Goal: Task Accomplishment & Management: Use online tool/utility

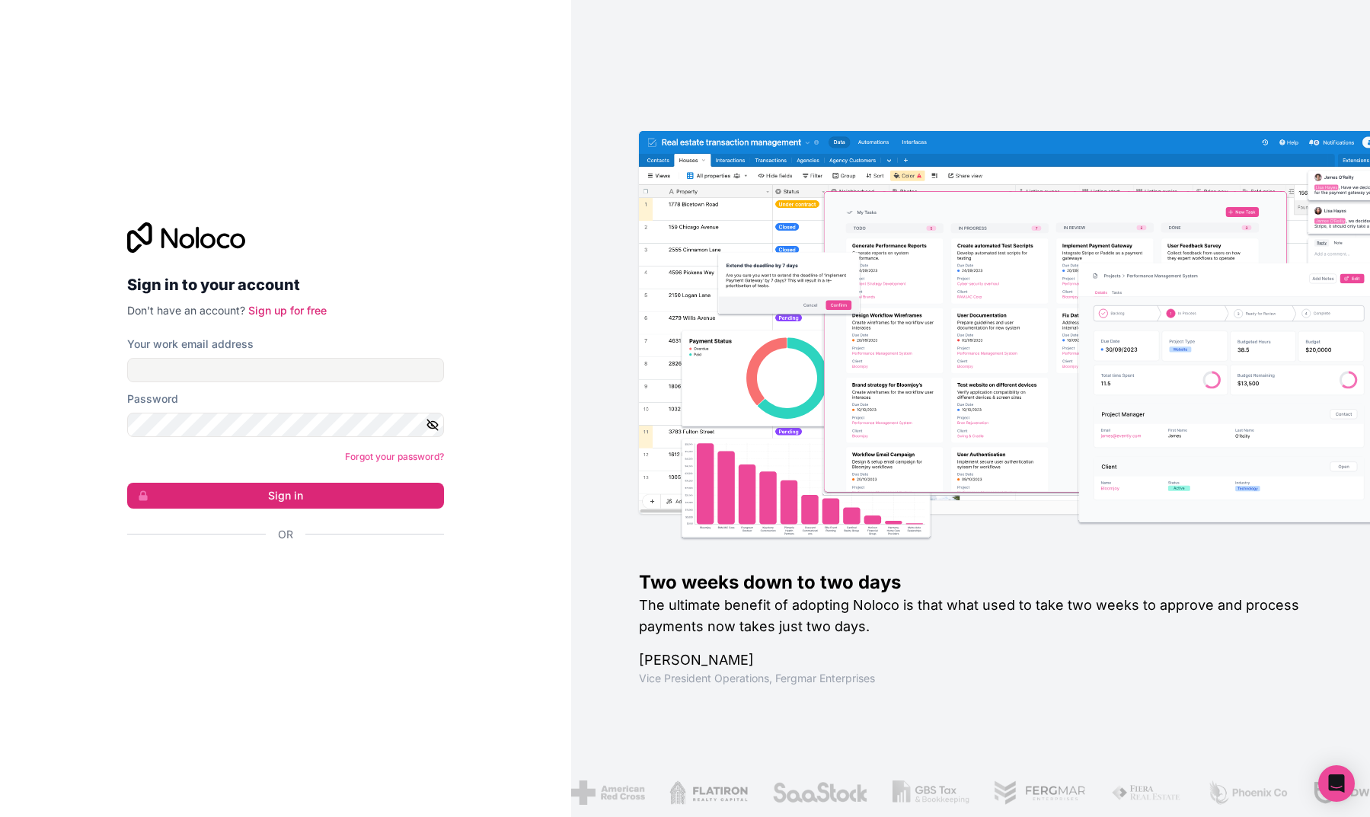
click at [248, 581] on div "Sign in with Google. Opens in new tab" at bounding box center [279, 576] width 305 height 34
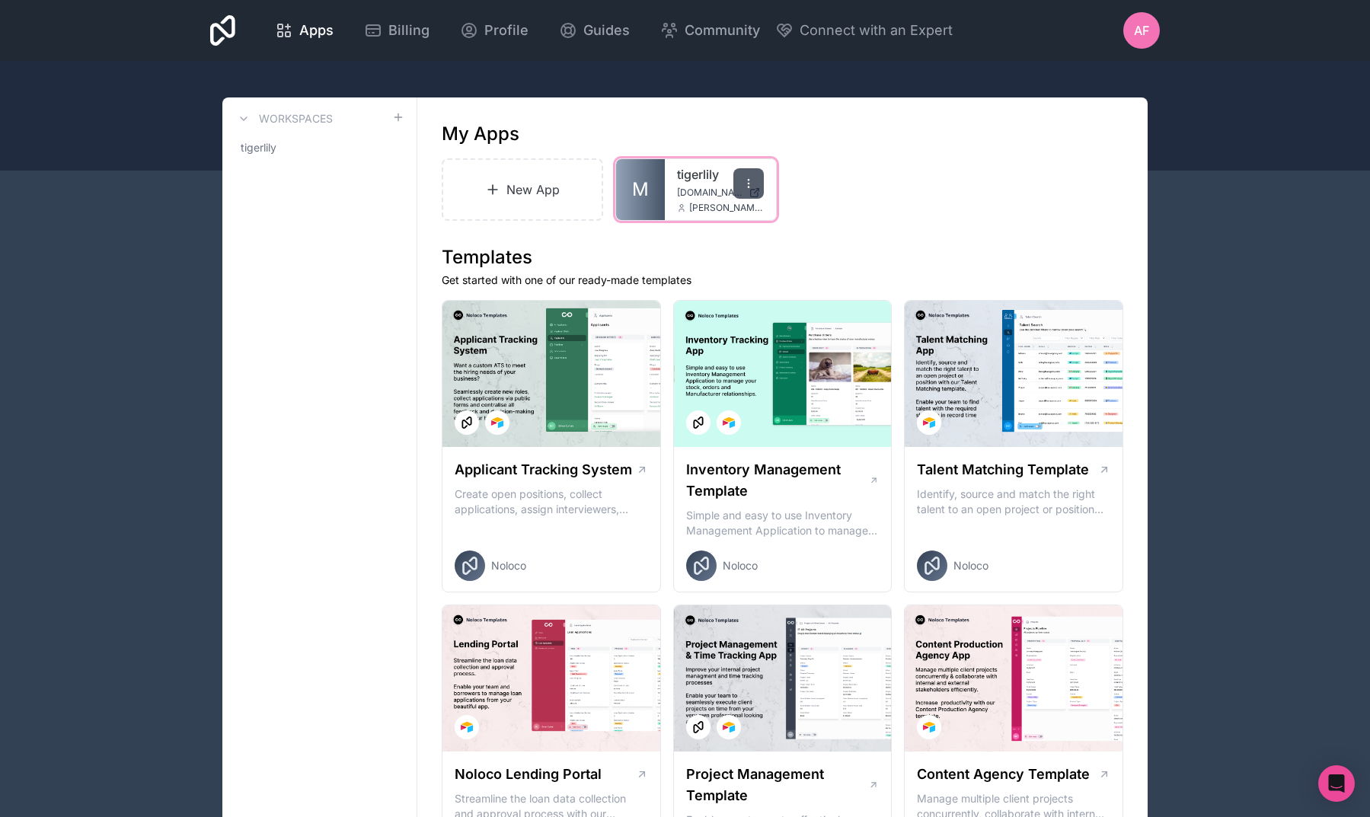
click at [747, 185] on icon at bounding box center [748, 183] width 12 height 12
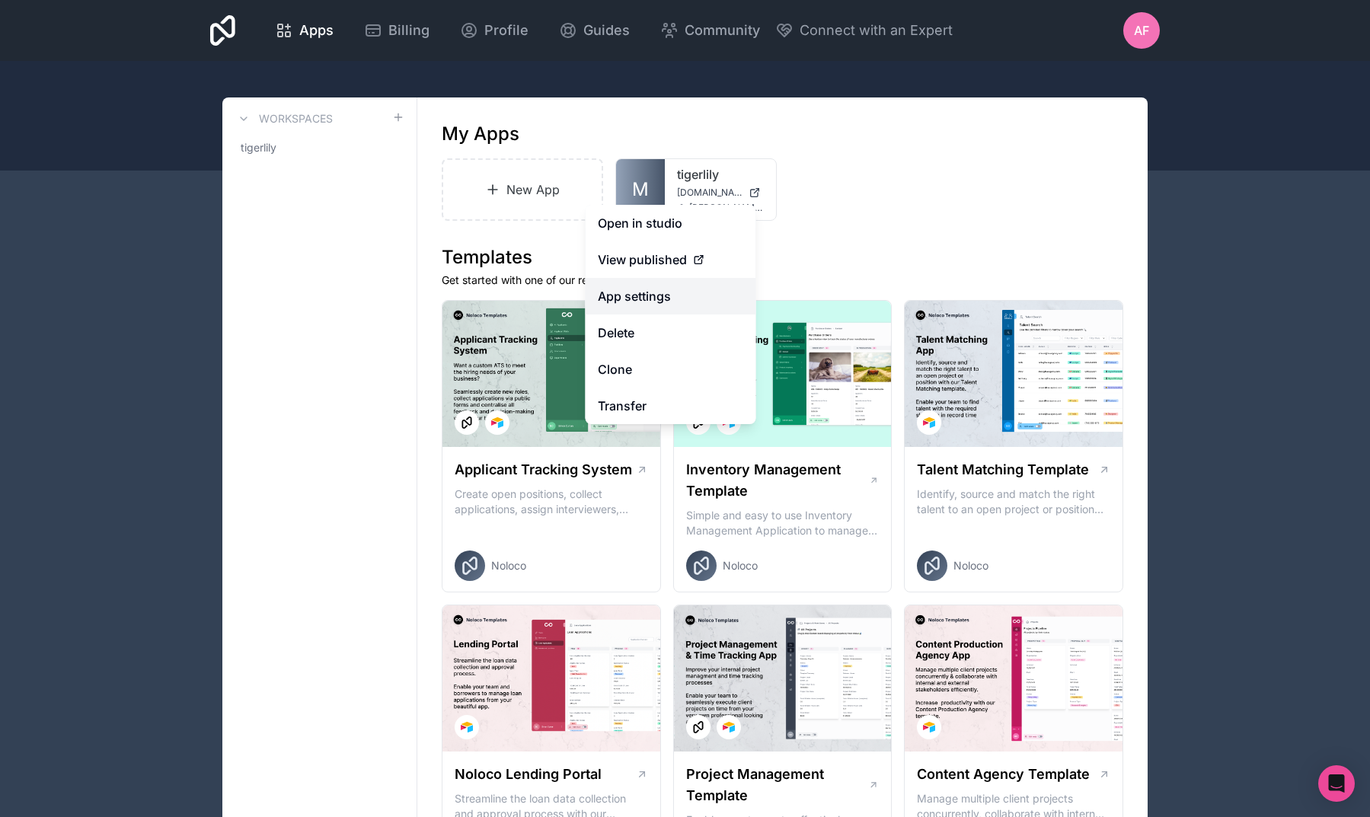
click at [702, 281] on link "App settings" at bounding box center [671, 296] width 171 height 37
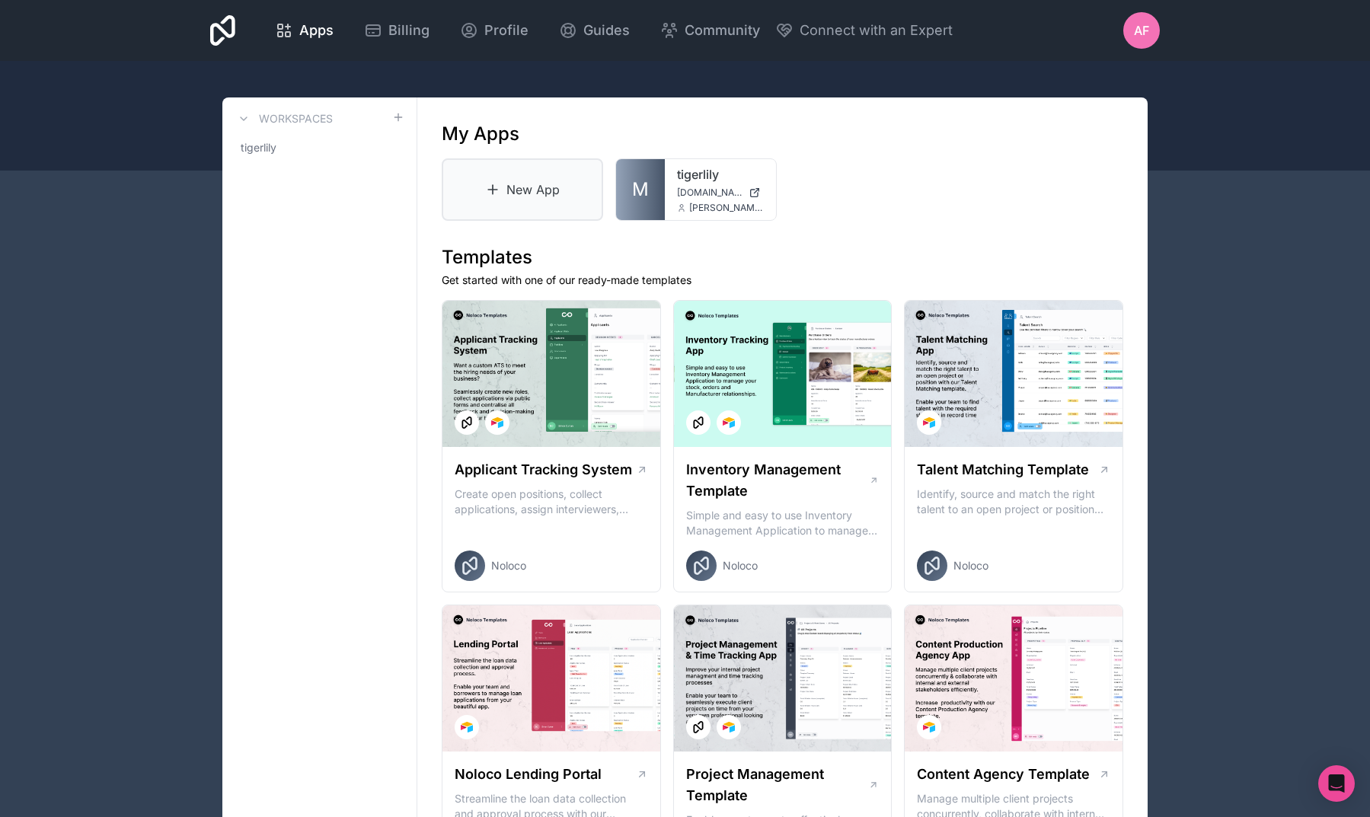
click at [505, 193] on link "New App" at bounding box center [522, 189] width 161 height 62
